Goal: Transaction & Acquisition: Book appointment/travel/reservation

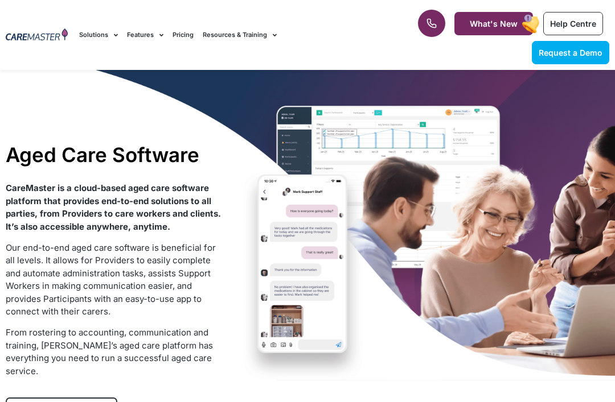
click at [512, 7] on div "1300 557 952 What's New Help Centre Request a Demo" at bounding box center [505, 35] width 217 height 70
click at [567, 55] on span "Request a Demo" at bounding box center [570, 53] width 64 height 10
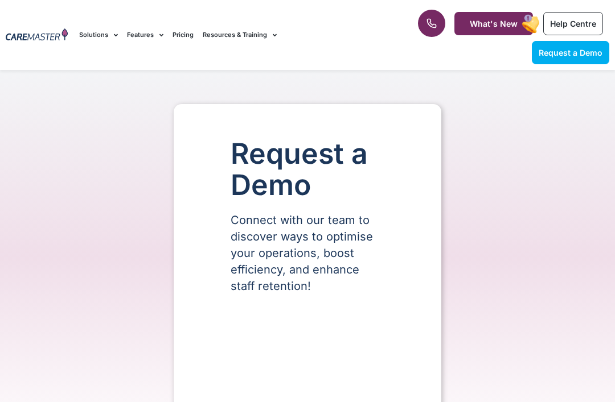
select select "**"
